Goal: Information Seeking & Learning: Learn about a topic

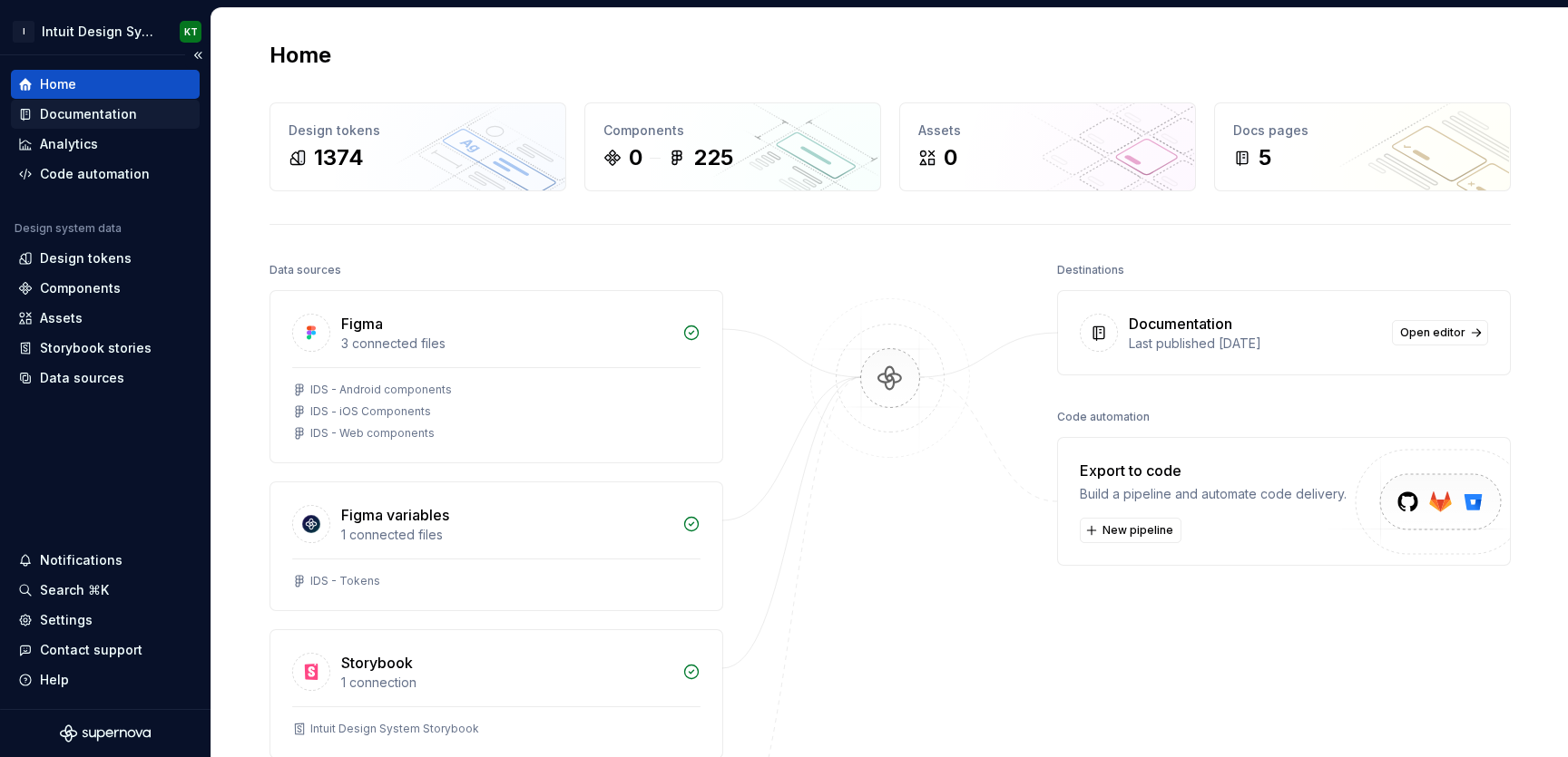
click at [154, 105] on div "Documentation" at bounding box center [105, 114] width 175 height 18
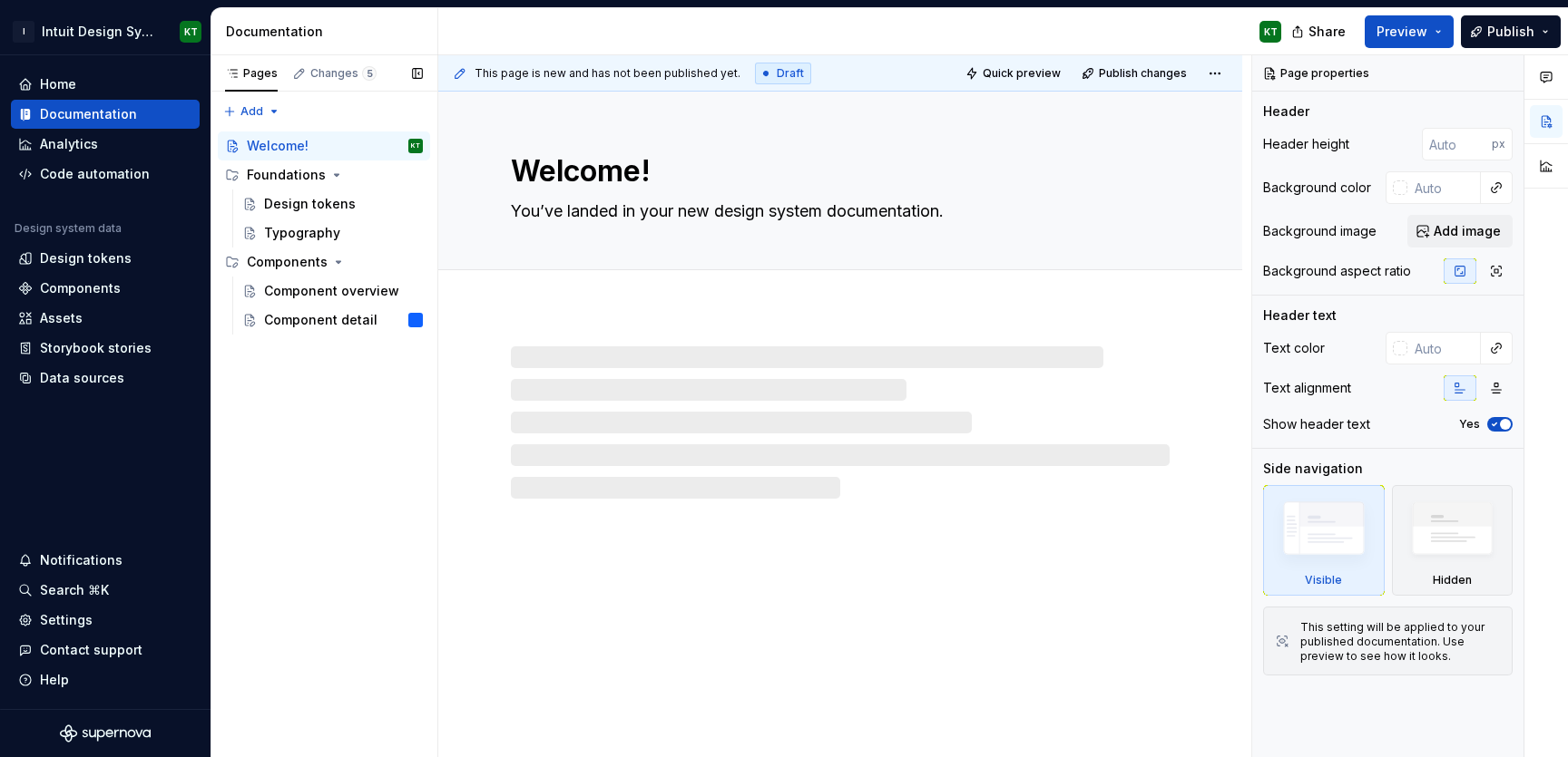
type textarea "*"
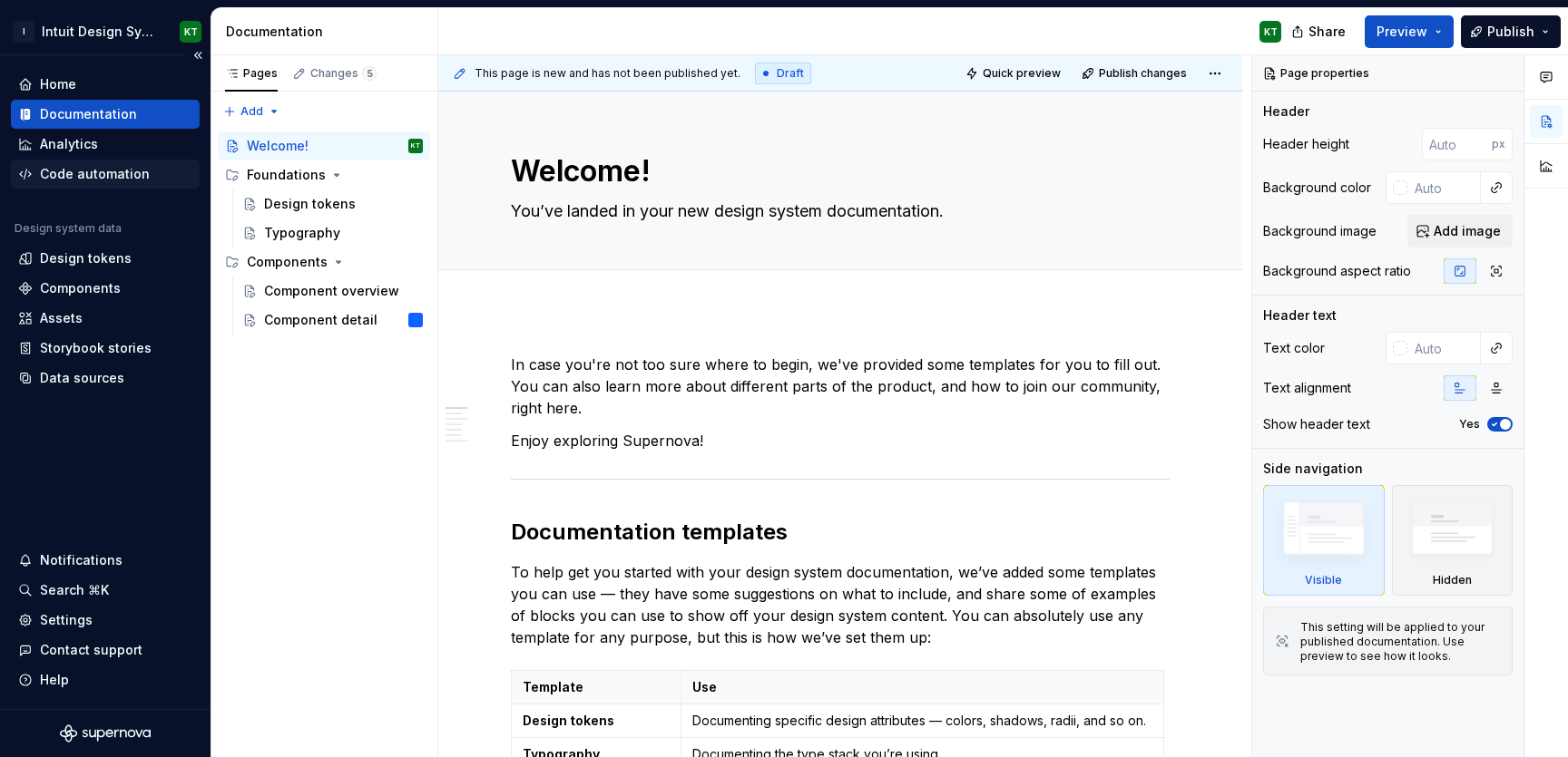
click at [118, 183] on div "Code automation" at bounding box center [105, 173] width 188 height 29
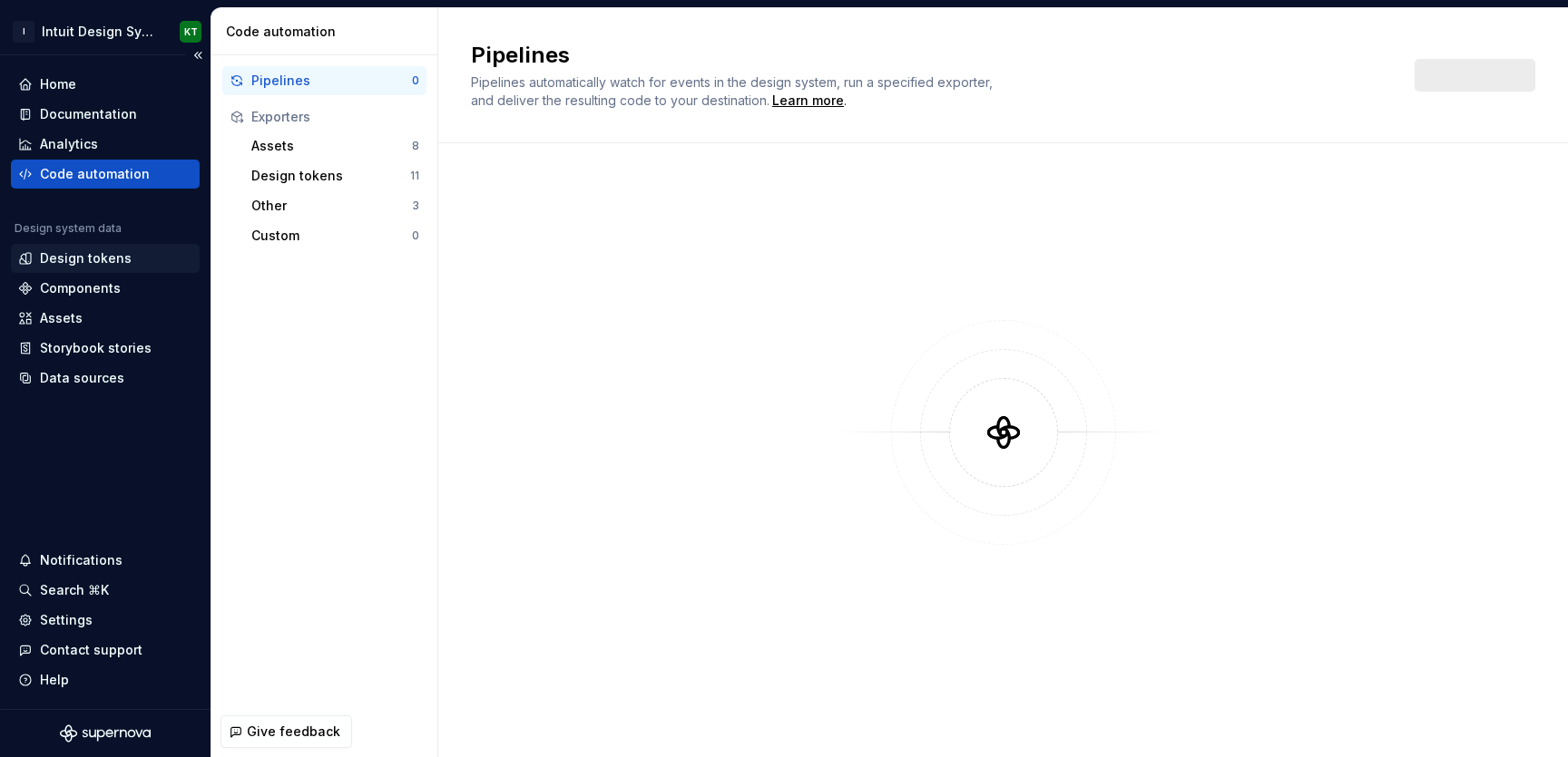
click at [118, 257] on div "Design tokens" at bounding box center [85, 258] width 92 height 18
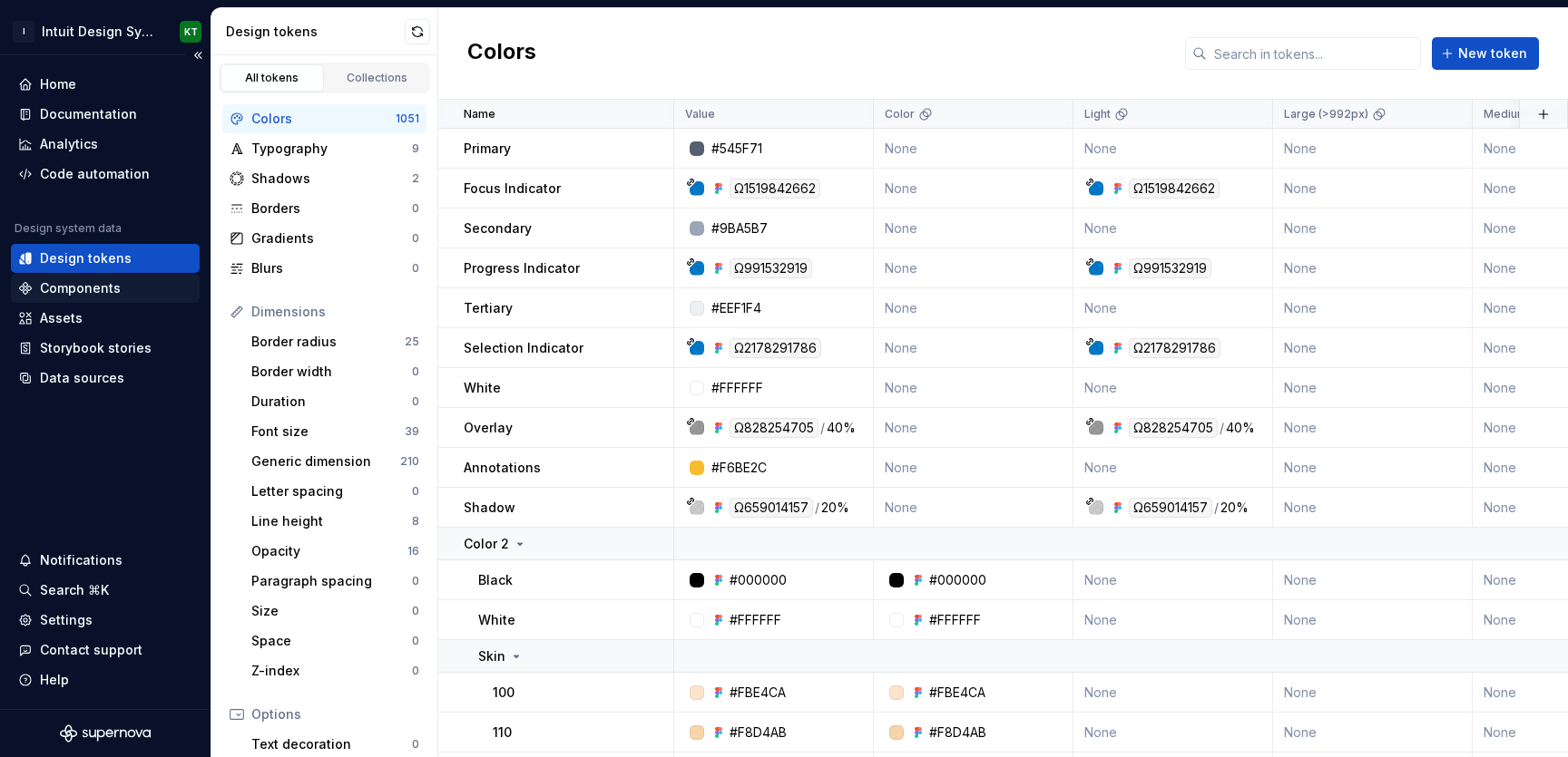
click at [119, 290] on div "Components" at bounding box center [105, 288] width 175 height 18
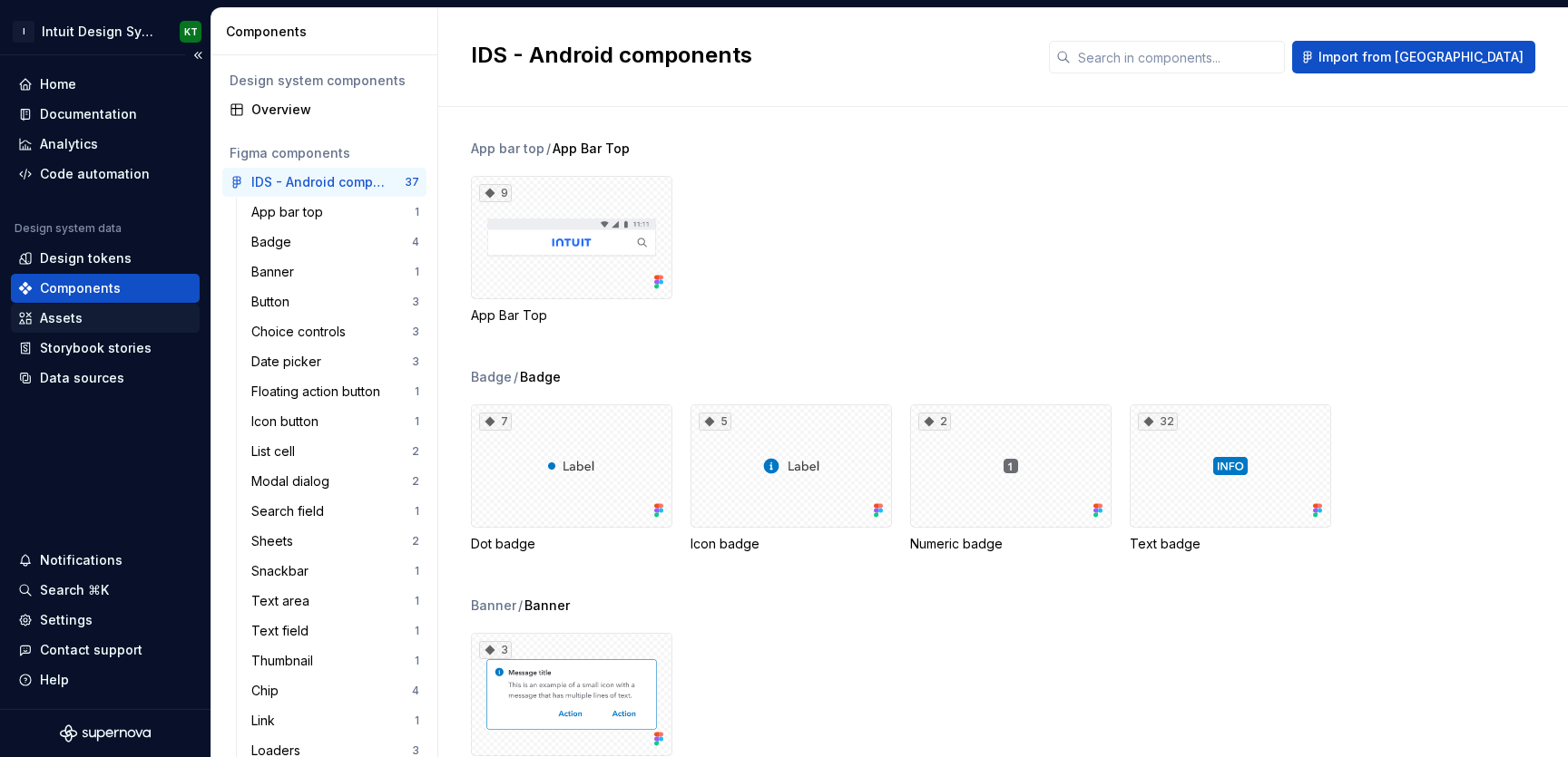
click at [112, 315] on div "Assets" at bounding box center [105, 318] width 175 height 18
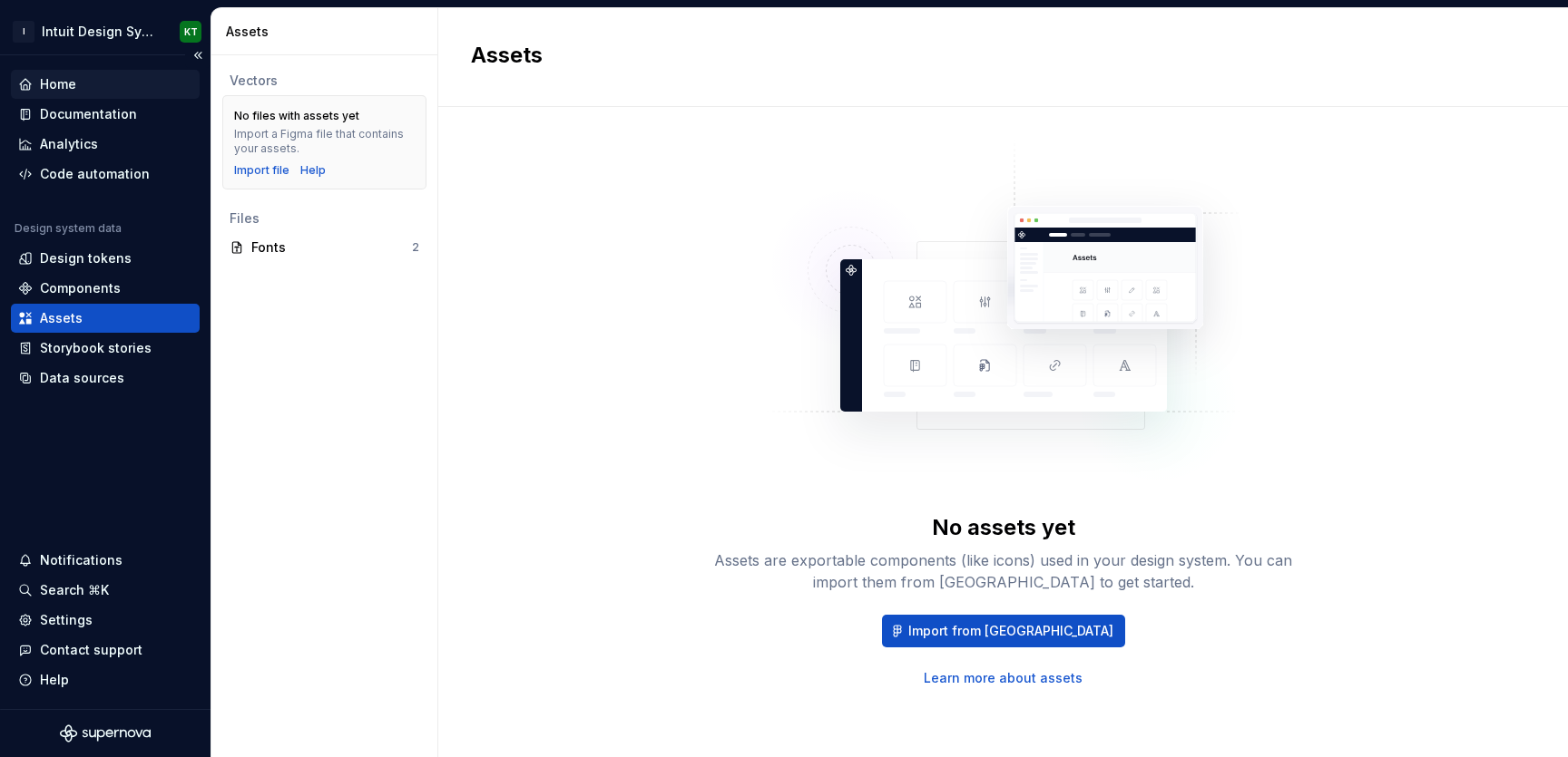
click at [97, 86] on div "Home" at bounding box center [105, 84] width 175 height 18
